Goal: Transaction & Acquisition: Purchase product/service

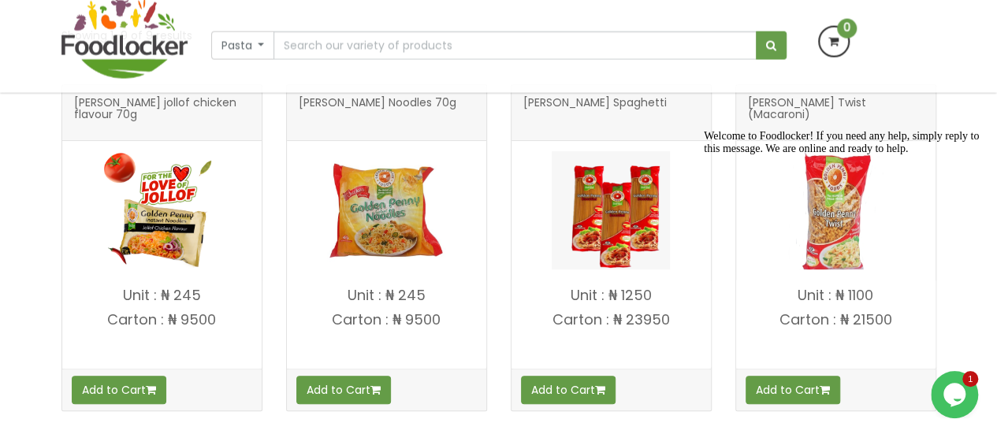
scroll to position [315, 0]
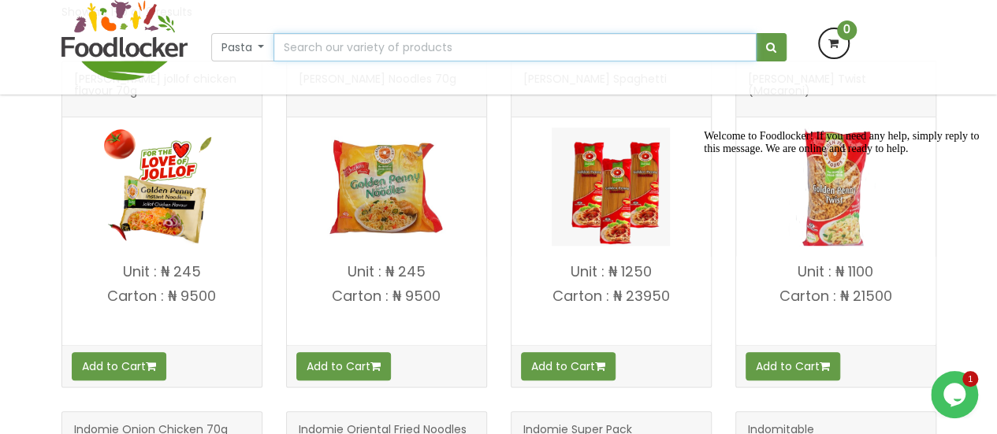
click at [383, 47] on input "text" at bounding box center [515, 47] width 483 height 28
type input "blue band"
click at [756, 33] on button "submit" at bounding box center [771, 47] width 31 height 28
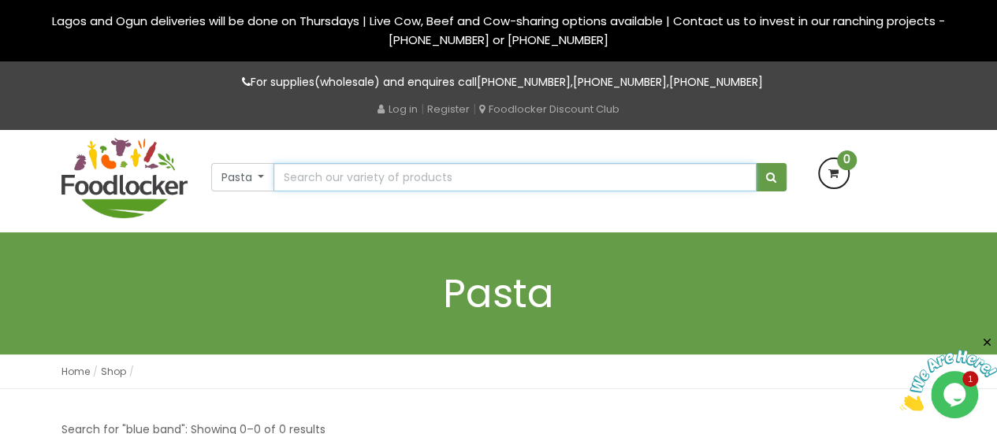
click at [523, 183] on input "text" at bounding box center [515, 177] width 483 height 28
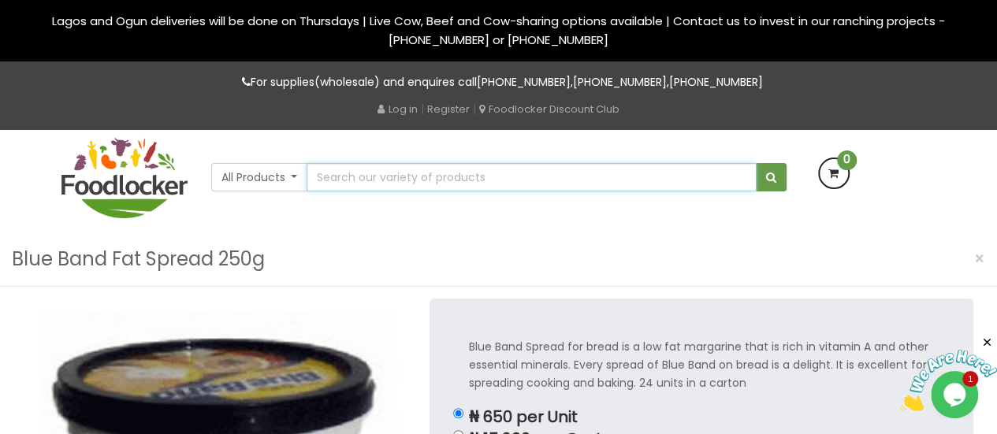
click at [380, 174] on input "text" at bounding box center [531, 177] width 449 height 28
type input "mayonaise"
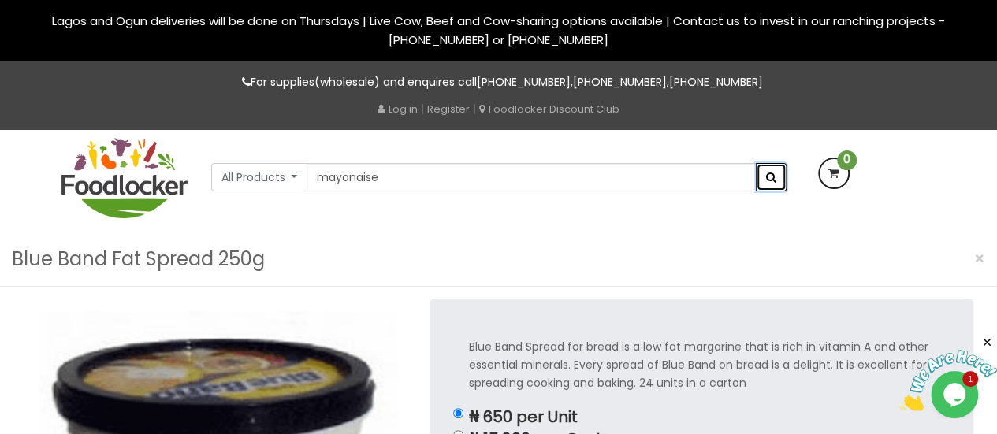
click at [776, 181] on button "submit" at bounding box center [771, 177] width 31 height 28
